Goal: Information Seeking & Learning: Learn about a topic

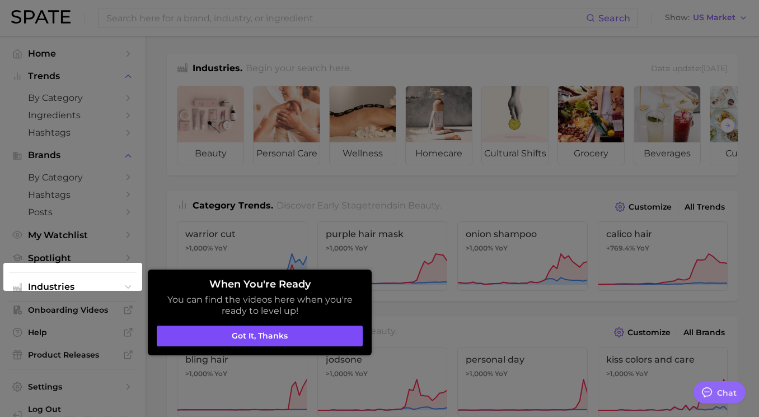
click at [288, 336] on button "Got it, thanks" at bounding box center [260, 335] width 206 height 21
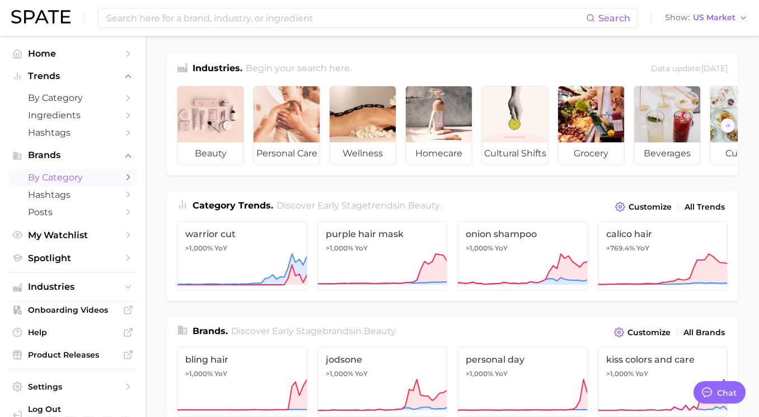
click at [62, 181] on span "by Category" at bounding box center [73, 177] width 90 height 11
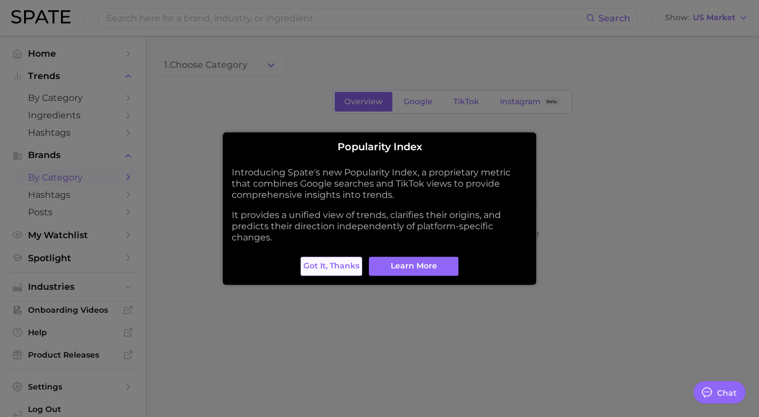
click at [308, 263] on span "Got it, thanks" at bounding box center [331, 266] width 56 height 10
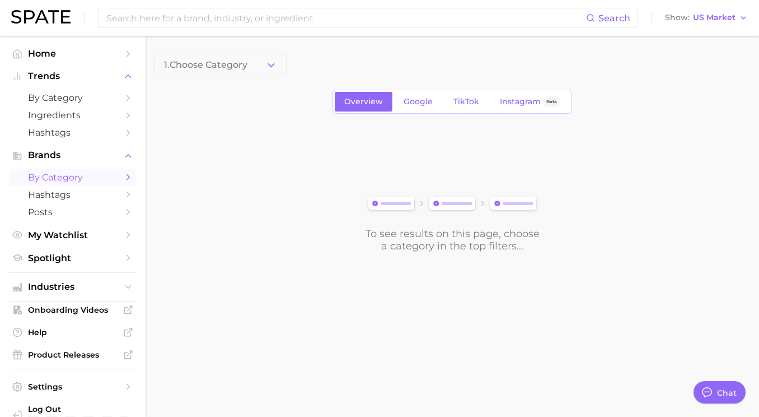
click at [427, 233] on div "To see results on this page, choose a category in the top filters..." at bounding box center [452, 239] width 176 height 25
click at [239, 54] on button "1. Choose Category" at bounding box center [221, 65] width 132 height 22
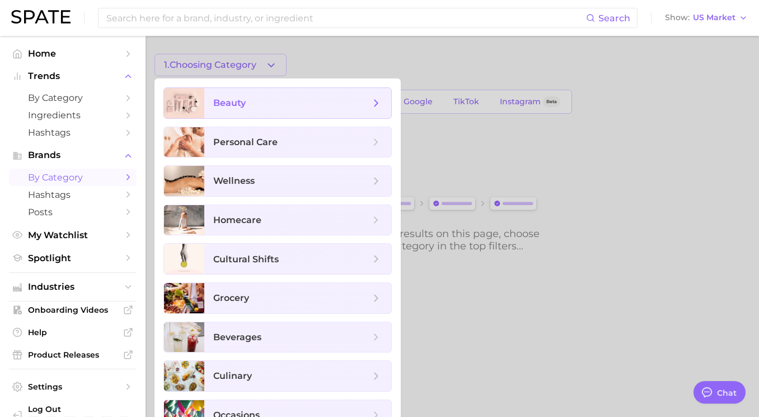
click at [236, 99] on span "beauty" at bounding box center [229, 102] width 32 height 11
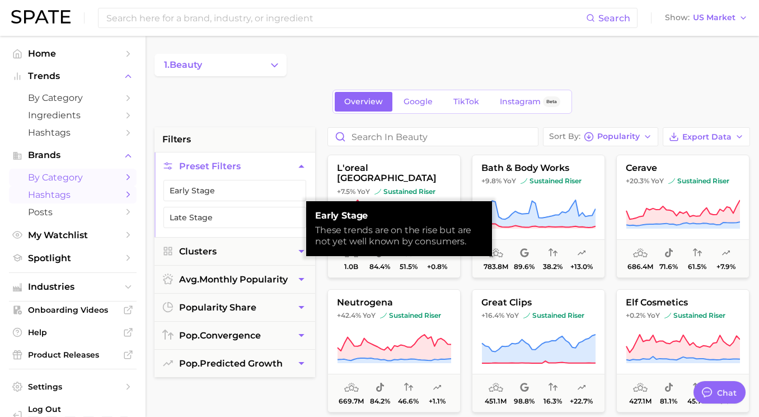
click at [85, 192] on span "Hashtags" at bounding box center [73, 194] width 90 height 11
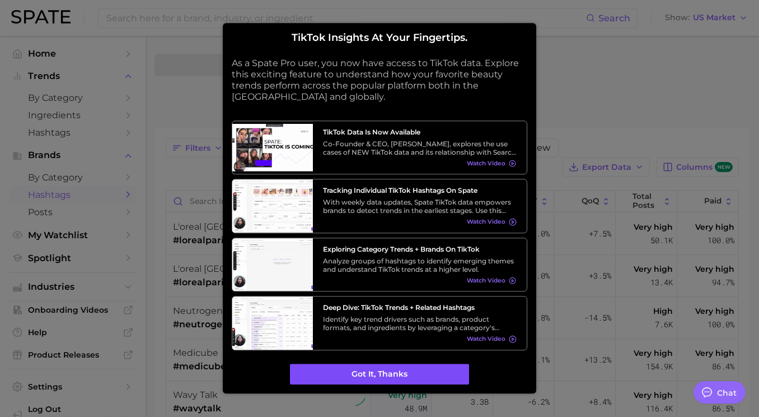
type textarea "x"
click at [362, 367] on button "Got it, thanks" at bounding box center [379, 373] width 179 height 21
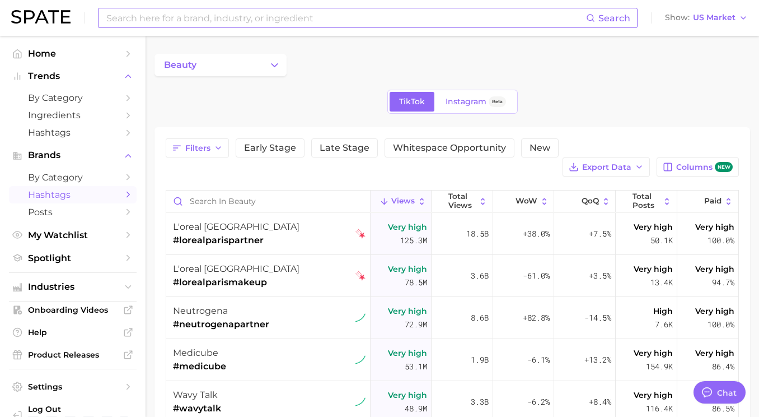
click at [198, 17] on input at bounding box center [345, 17] width 481 height 19
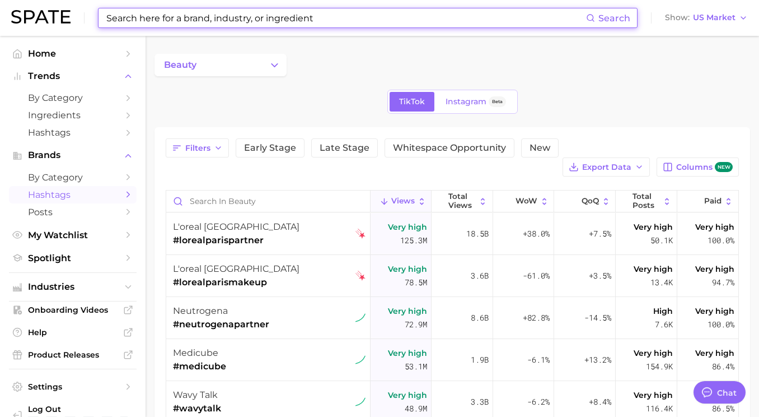
type input "@"
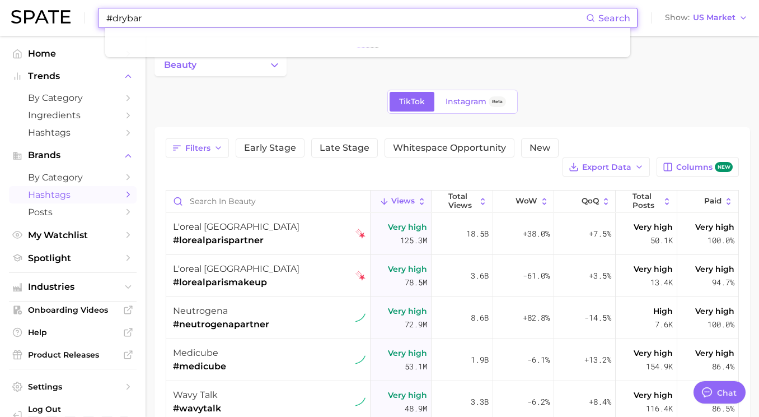
type input "#drybar"
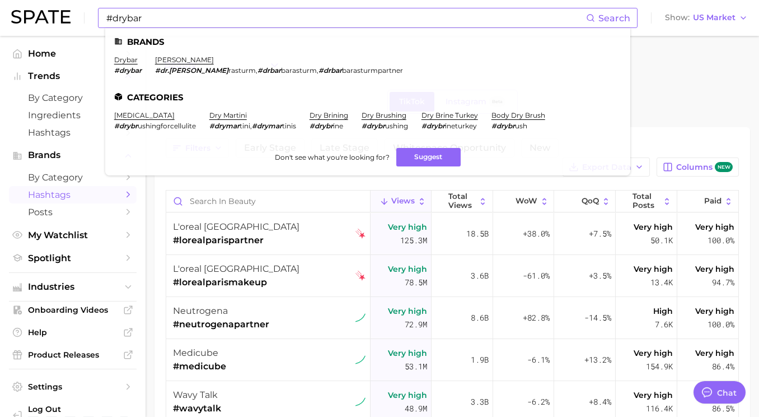
click at [132, 68] on em "#drybar" at bounding box center [127, 70] width 27 height 8
click at [119, 59] on link "drybar" at bounding box center [126, 59] width 24 height 8
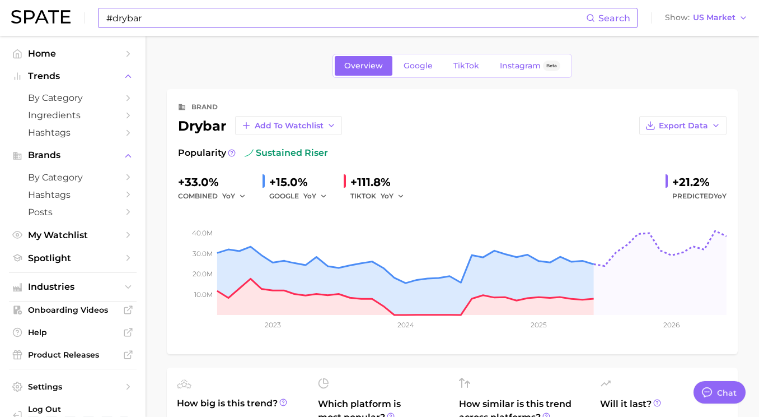
click at [176, 20] on input "#drybar" at bounding box center [345, 17] width 481 height 19
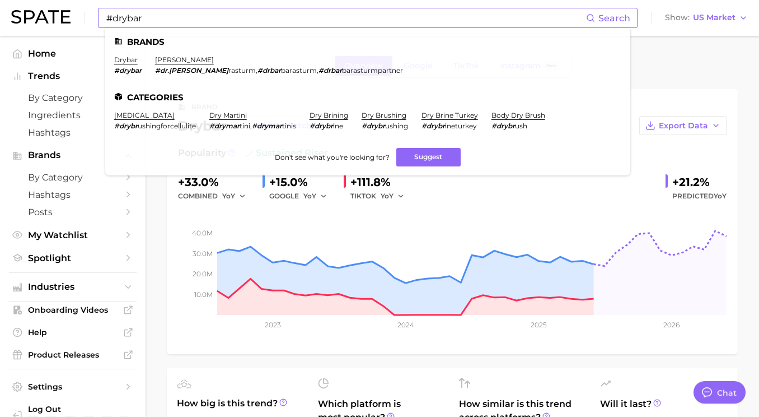
click at [131, 69] on em "#drybar" at bounding box center [127, 70] width 27 height 8
click at [127, 60] on link "drybar" at bounding box center [126, 59] width 24 height 8
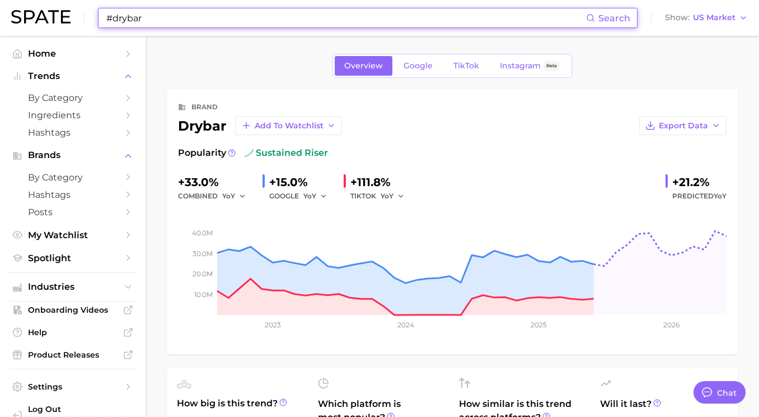
click at [201, 20] on input "#drybar" at bounding box center [345, 17] width 481 height 19
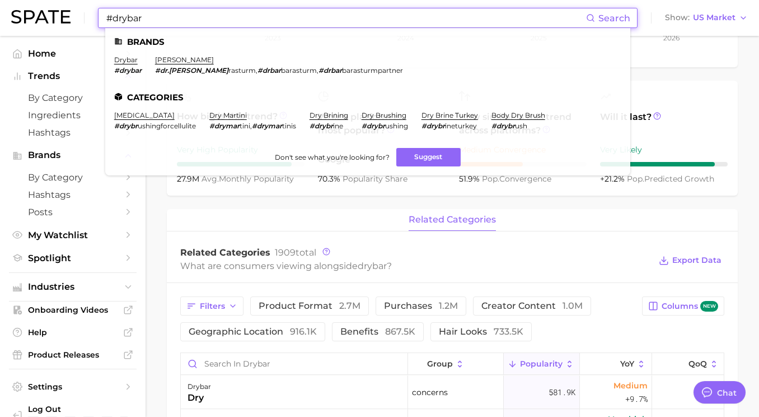
scroll to position [286, 0]
click at [382, 240] on div "Related Categories 1909 total What are consumers viewing alongside drybar ? Exp…" at bounding box center [452, 261] width 571 height 45
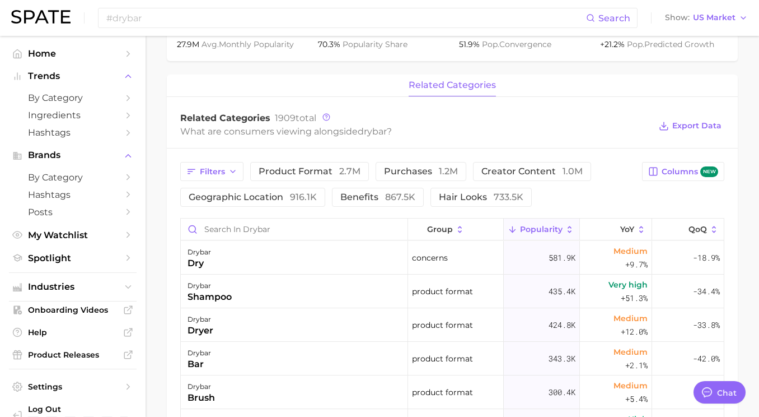
scroll to position [420, 0]
click at [491, 171] on span "creator content 1.0m" at bounding box center [531, 172] width 101 height 9
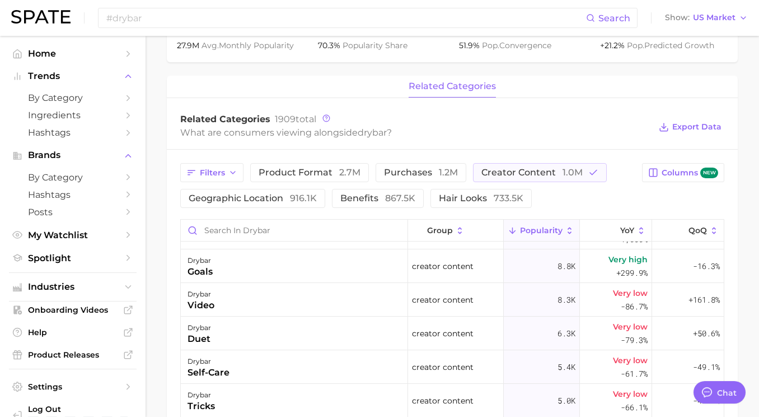
scroll to position [670, 0]
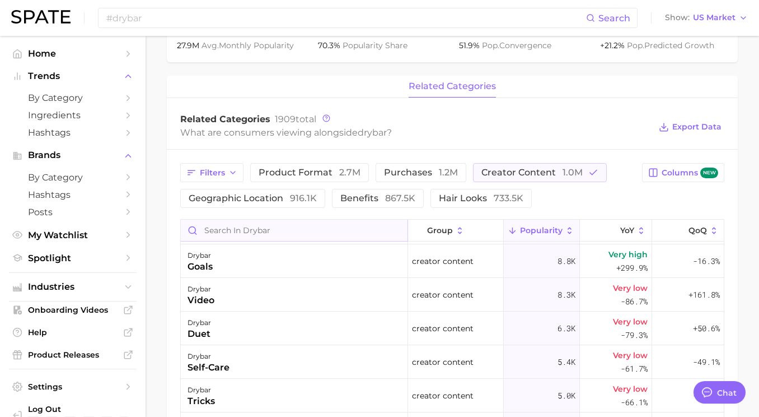
click at [251, 230] on input "Search in drybar" at bounding box center [294, 229] width 227 height 21
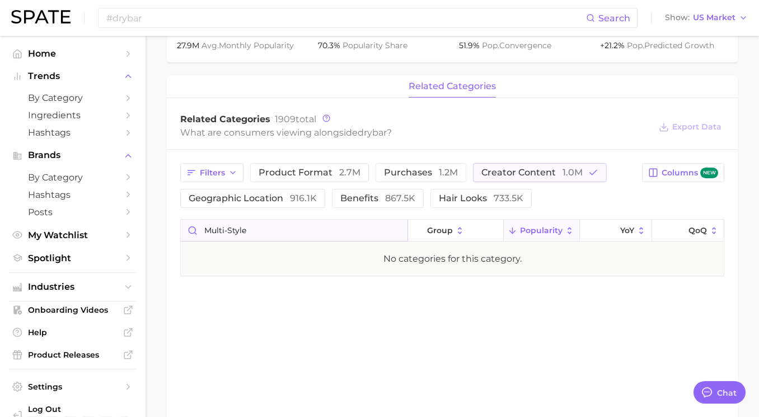
click at [264, 232] on input "multi-style" at bounding box center [294, 229] width 227 height 21
type input "multi-styler"
click at [222, 175] on span "Filters" at bounding box center [212, 173] width 25 height 10
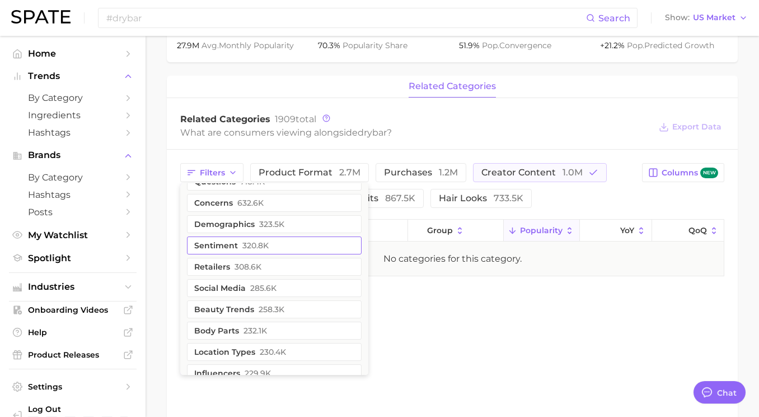
scroll to position [24, 0]
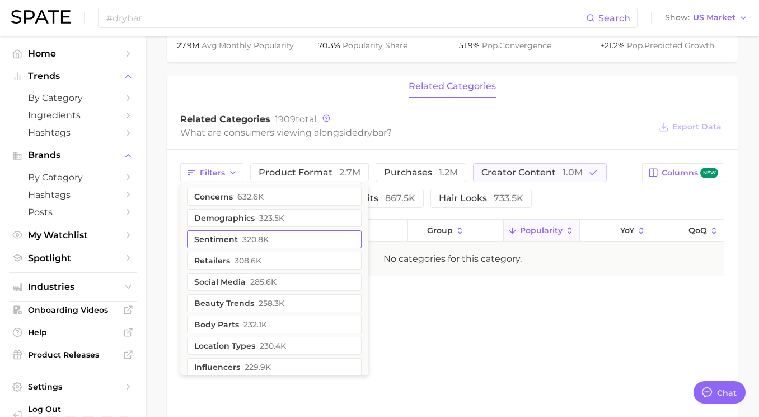
click at [229, 238] on button "sentiment 320.8k" at bounding box center [274, 239] width 175 height 18
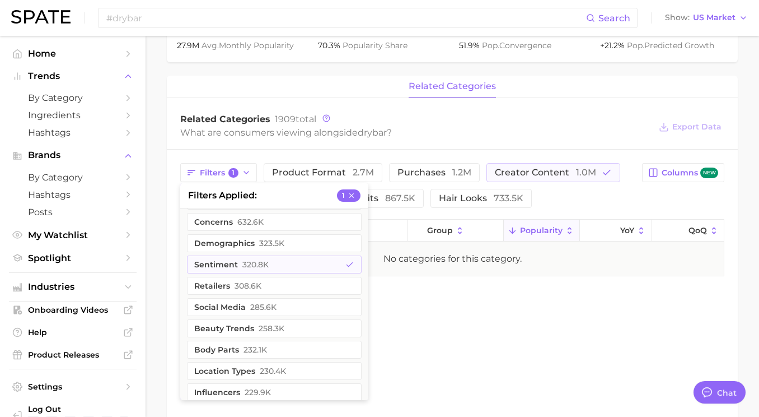
click at [415, 301] on div "related categories Related Categories 1909 total What are consumers viewing alo…" at bounding box center [452, 248] width 571 height 345
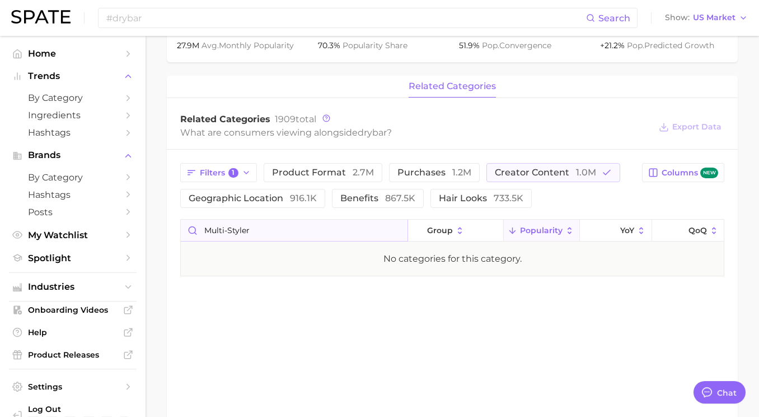
click at [341, 235] on input "multi-styler" at bounding box center [294, 229] width 227 height 21
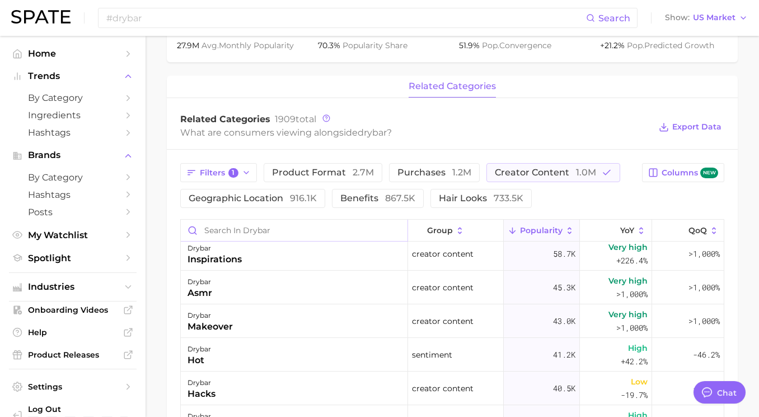
scroll to position [0, 0]
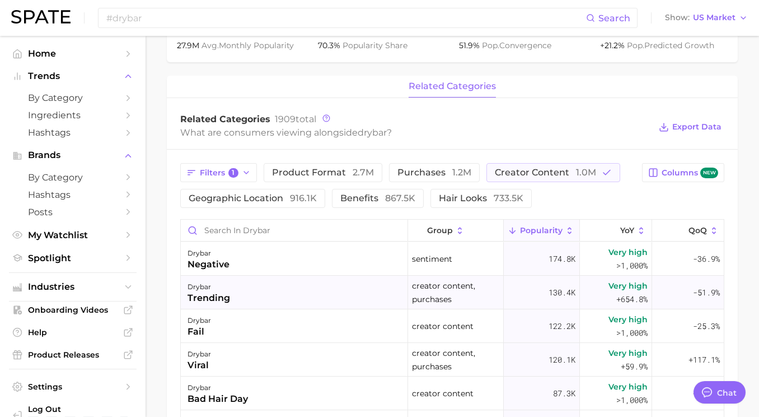
click at [244, 293] on div "drybar trending" at bounding box center [294, 292] width 227 height 34
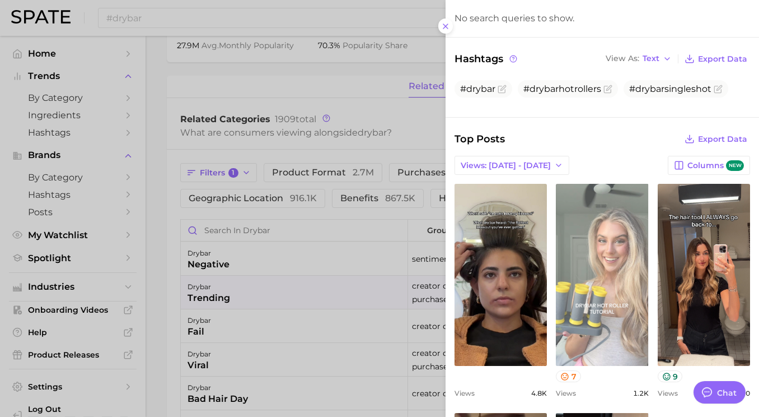
scroll to position [419, 0]
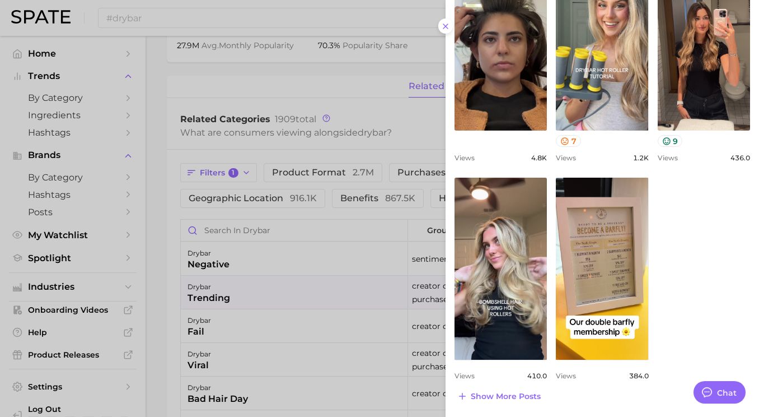
click at [289, 256] on div at bounding box center [379, 208] width 759 height 417
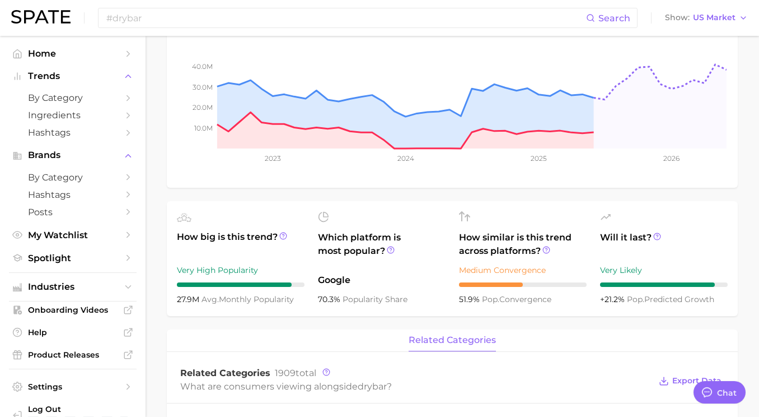
scroll to position [0, 0]
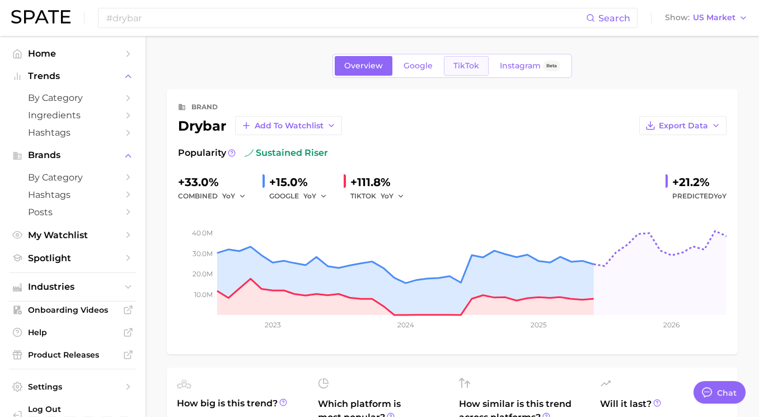
click at [470, 68] on span "TikTok" at bounding box center [466, 66] width 26 height 10
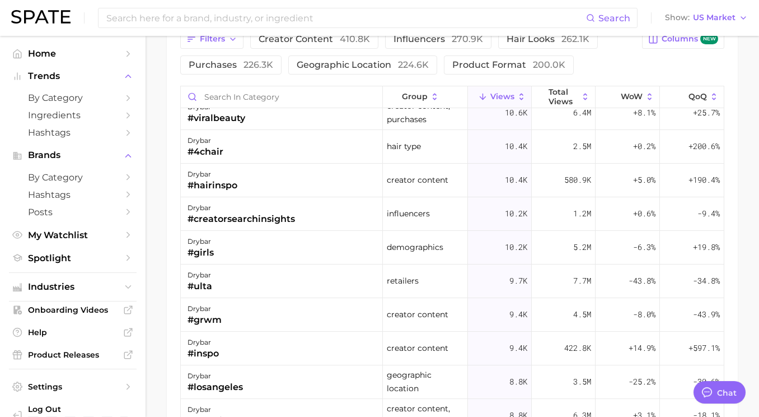
scroll to position [710, 0]
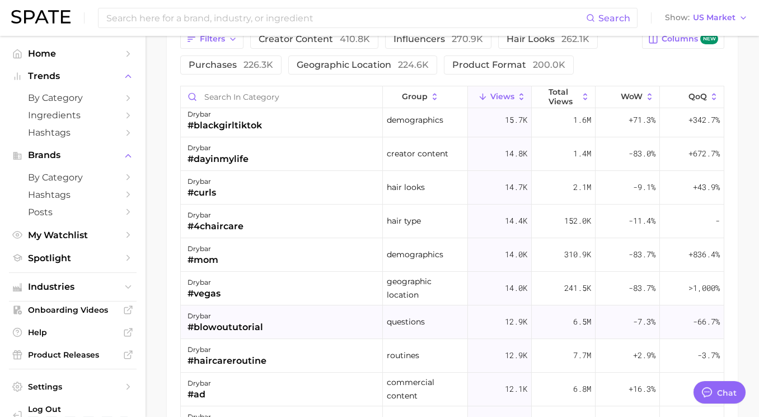
click at [292, 327] on div "drybar #blowoututorial" at bounding box center [282, 322] width 202 height 34
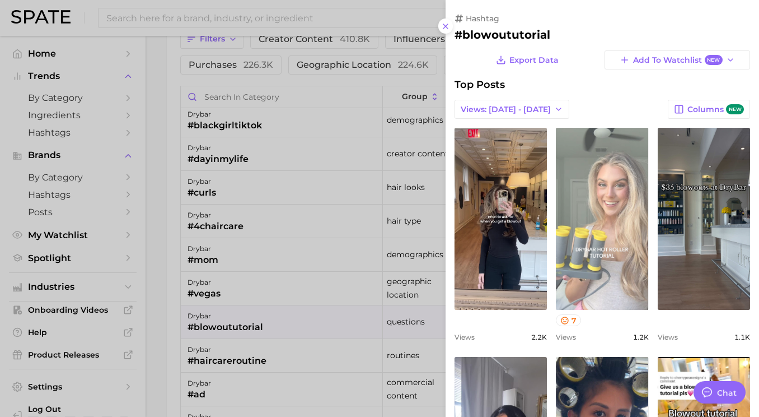
scroll to position [0, 0]
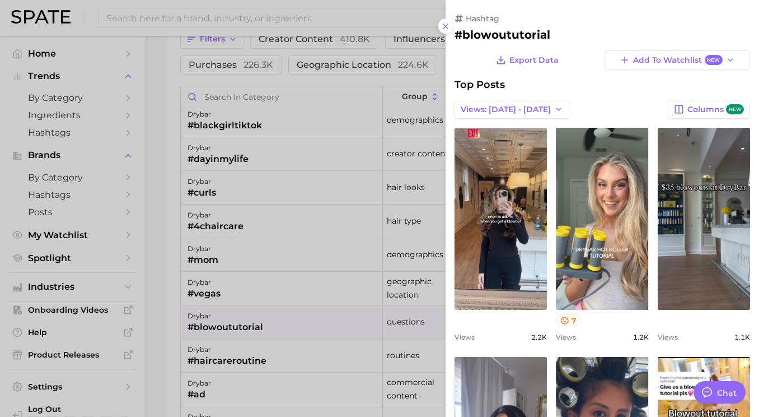
click at [284, 302] on div at bounding box center [379, 208] width 759 height 417
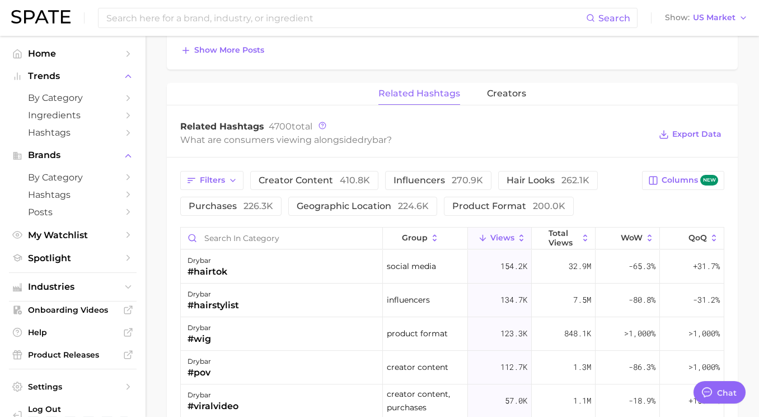
scroll to position [762, 0]
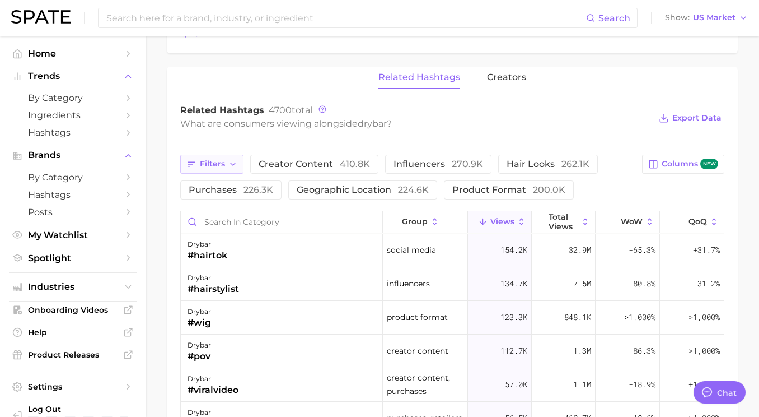
click at [216, 159] on span "Filters" at bounding box center [212, 164] width 25 height 10
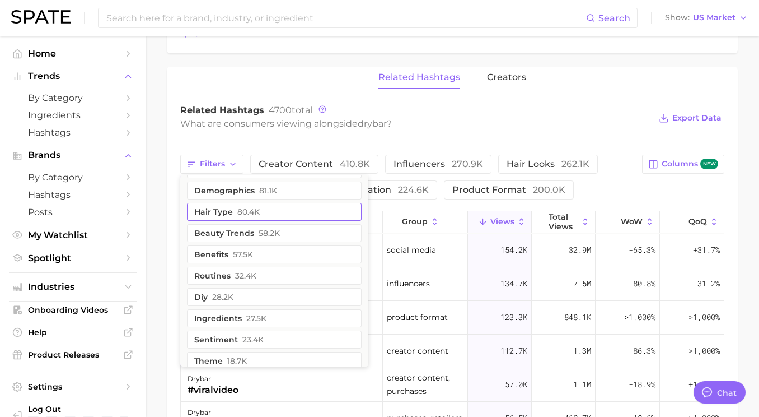
scroll to position [67, 0]
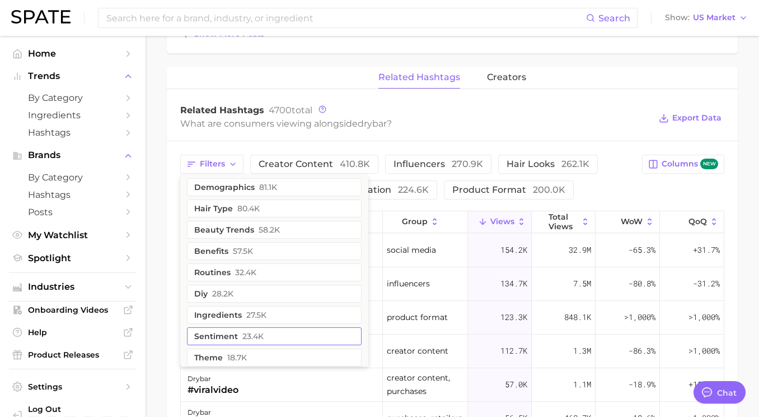
click at [254, 338] on span "23.4k" at bounding box center [252, 335] width 21 height 9
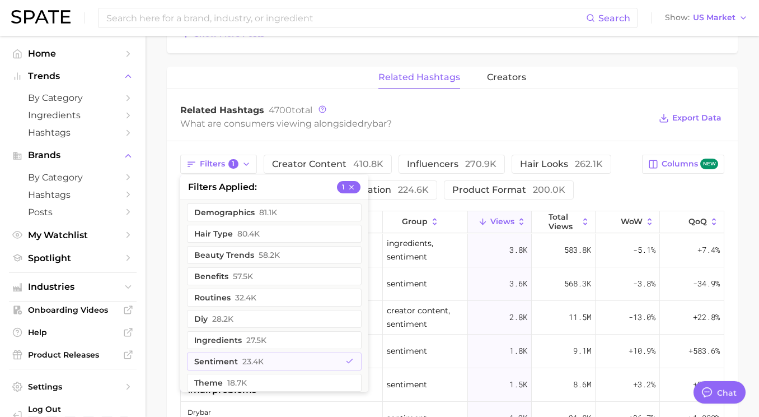
click at [520, 109] on div "Related Hashtags 4700 total" at bounding box center [415, 110] width 470 height 11
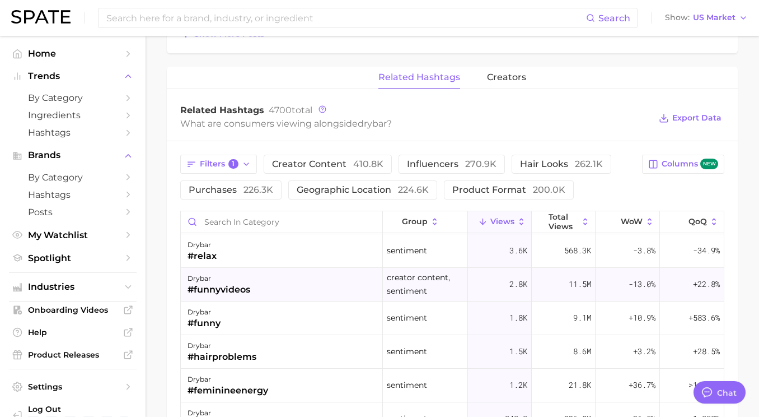
scroll to position [0, 0]
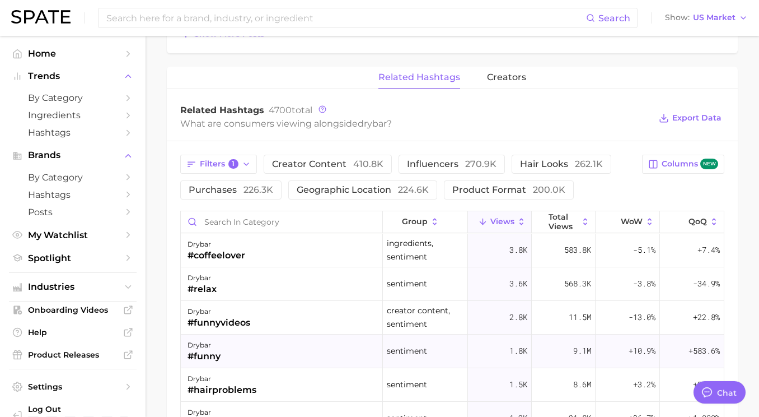
click at [320, 350] on div "drybar #funny" at bounding box center [282, 351] width 202 height 34
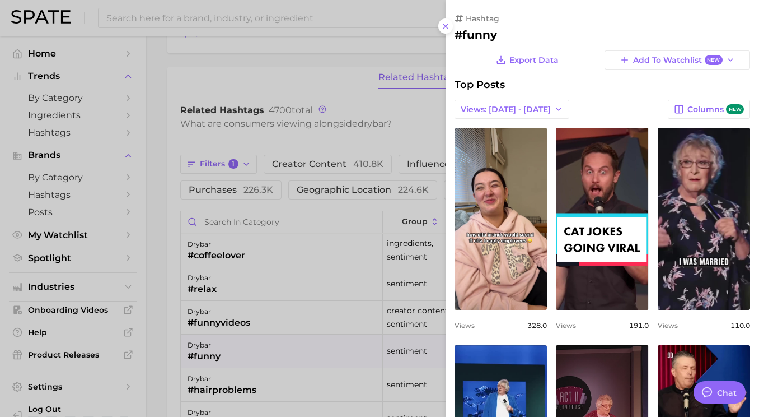
scroll to position [384, 0]
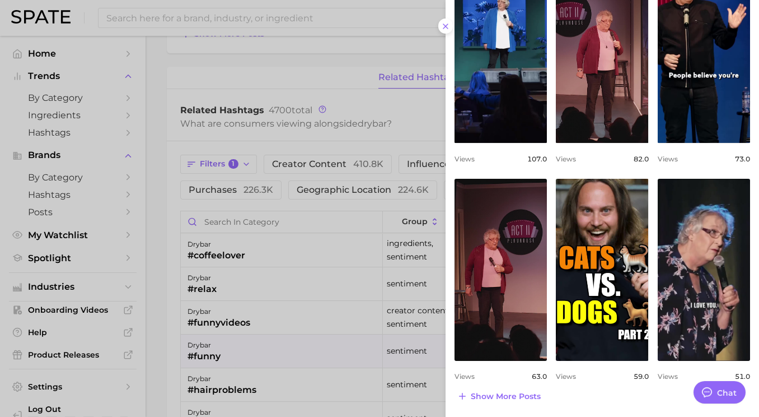
click at [224, 360] on div at bounding box center [379, 208] width 759 height 417
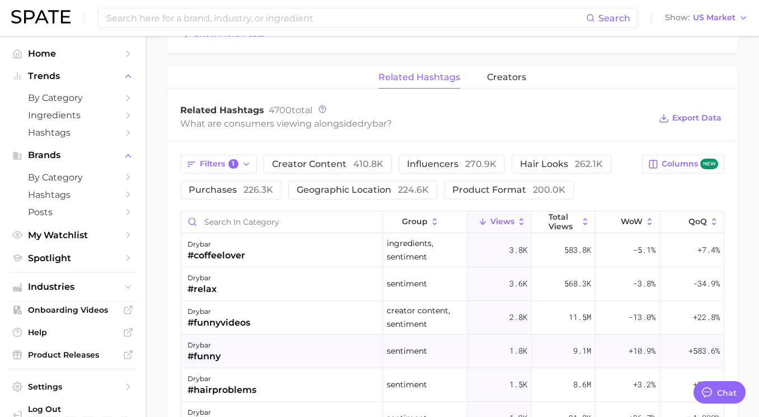
click at [319, 341] on div "drybar #funny" at bounding box center [282, 351] width 202 height 34
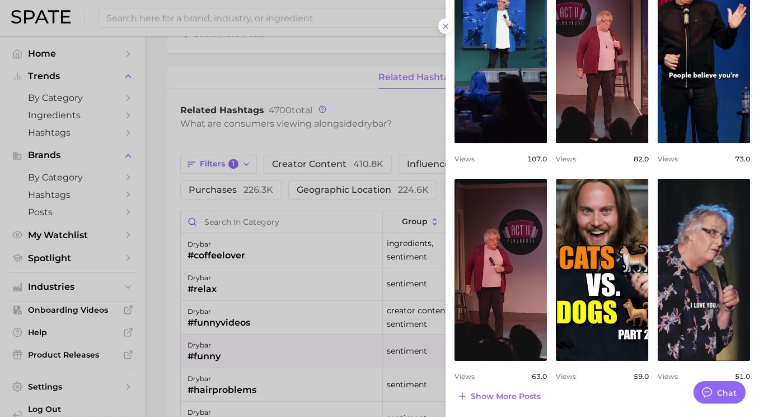
click at [207, 356] on div at bounding box center [379, 208] width 759 height 417
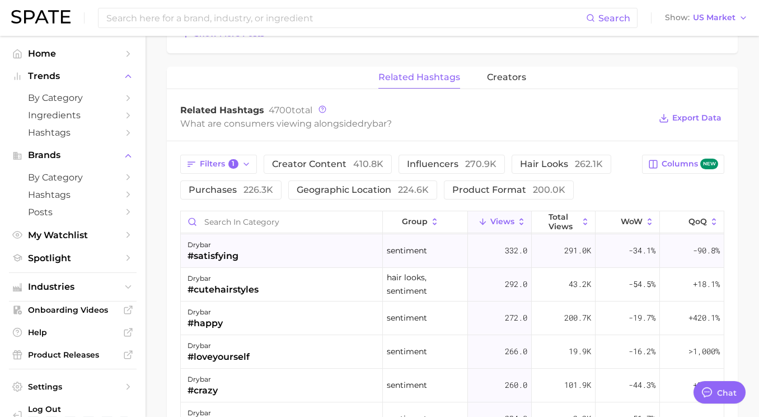
click at [251, 255] on div "drybar #satisfying" at bounding box center [282, 251] width 202 height 34
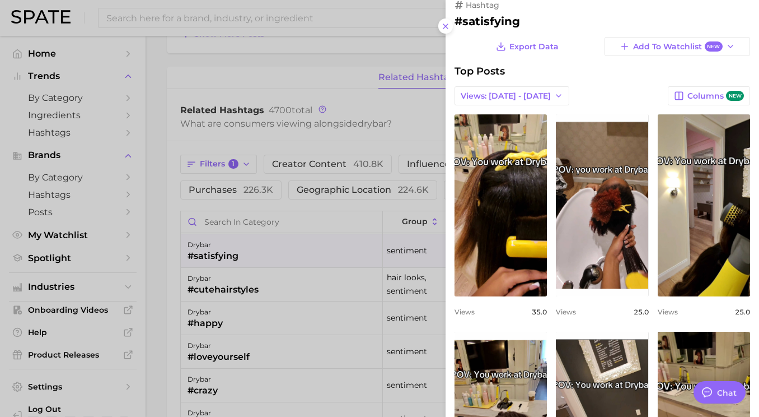
click at [245, 249] on div at bounding box center [379, 208] width 759 height 417
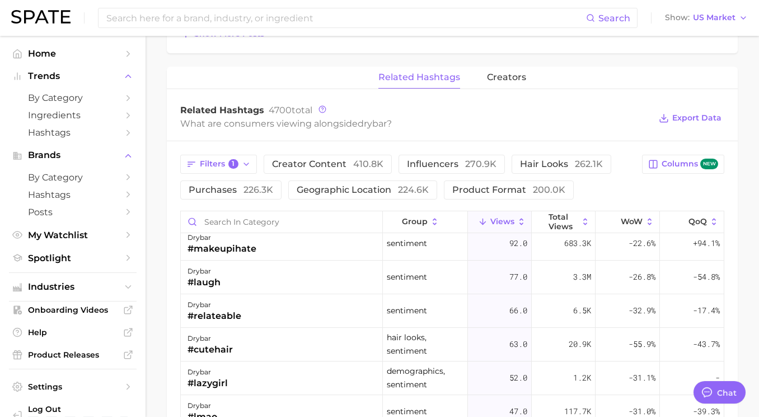
scroll to position [1003, 0]
